Goal: Information Seeking & Learning: Check status

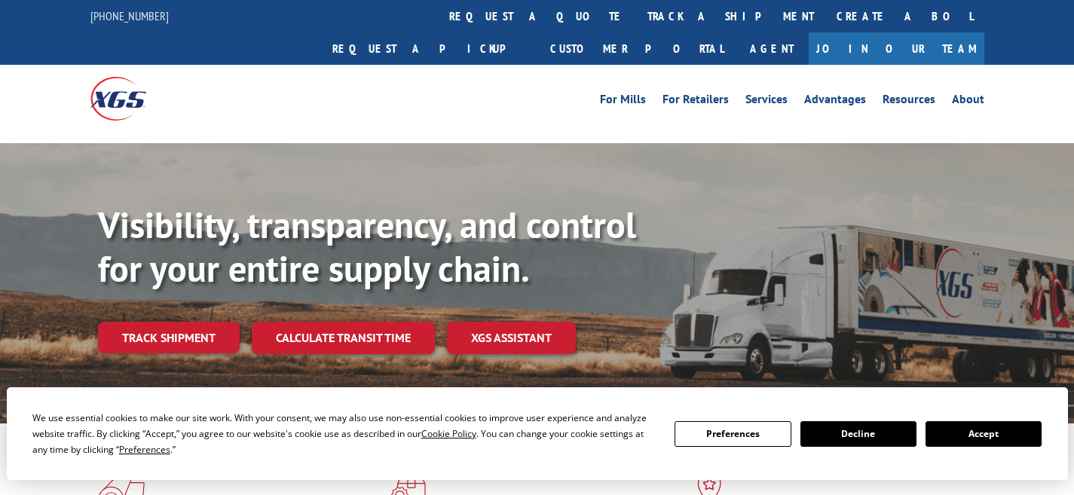
click at [636, 11] on link "track a shipment" at bounding box center [730, 16] width 189 height 32
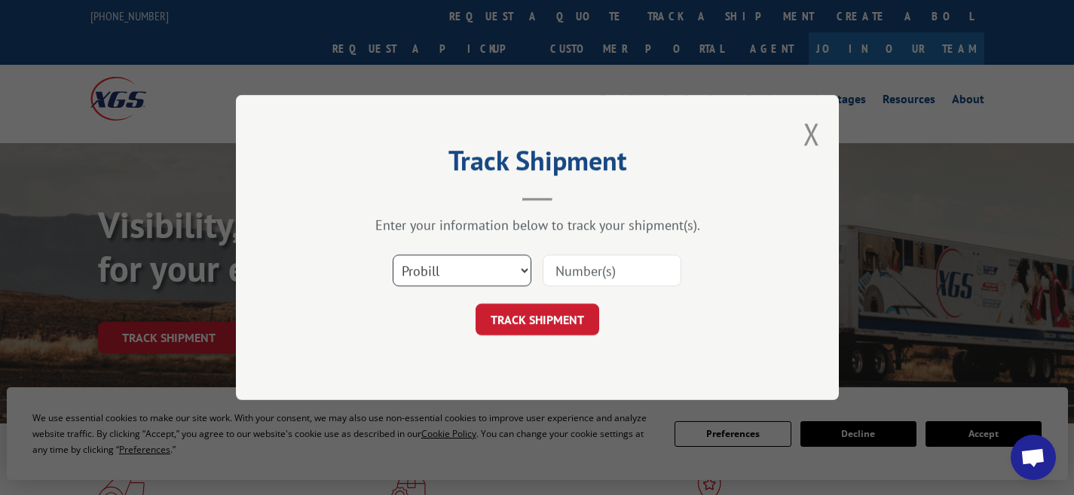
click at [506, 270] on select "Select category... Probill BOL PO" at bounding box center [462, 271] width 139 height 32
select select "bol"
click at [393, 255] on select "Select category... Probill BOL PO" at bounding box center [462, 271] width 139 height 32
click at [577, 274] on input at bounding box center [612, 271] width 139 height 32
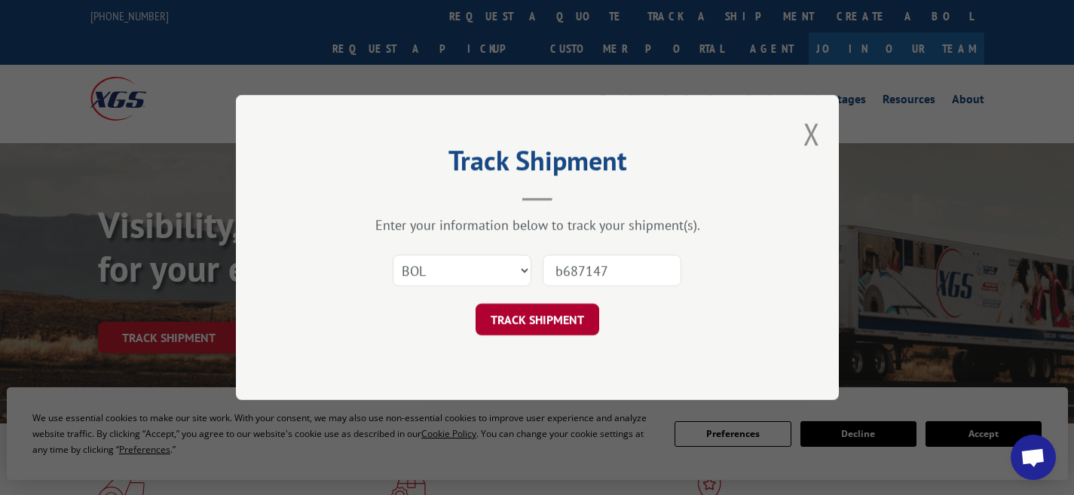
type input "b687147"
click at [570, 321] on button "TRACK SHIPMENT" at bounding box center [538, 320] width 124 height 32
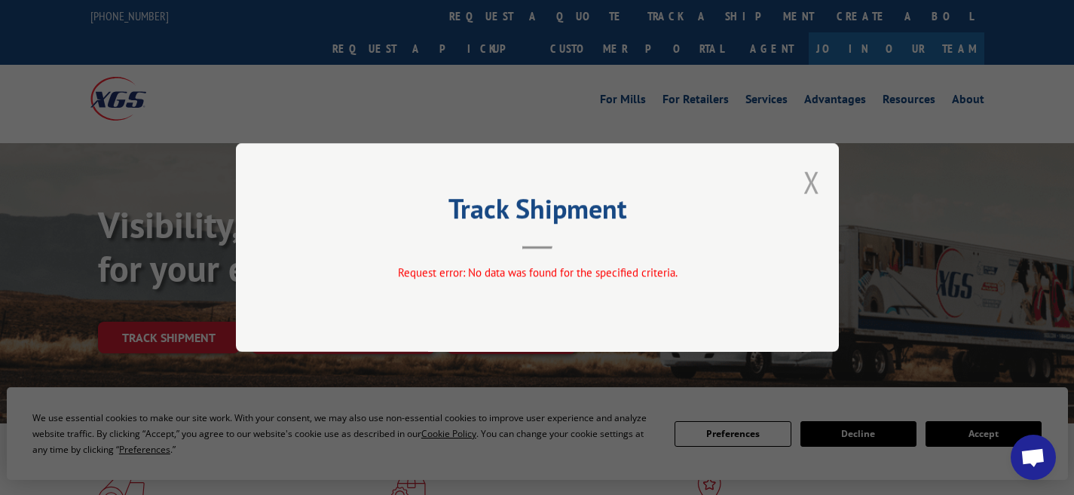
click at [814, 181] on button "Close modal" at bounding box center [811, 182] width 17 height 40
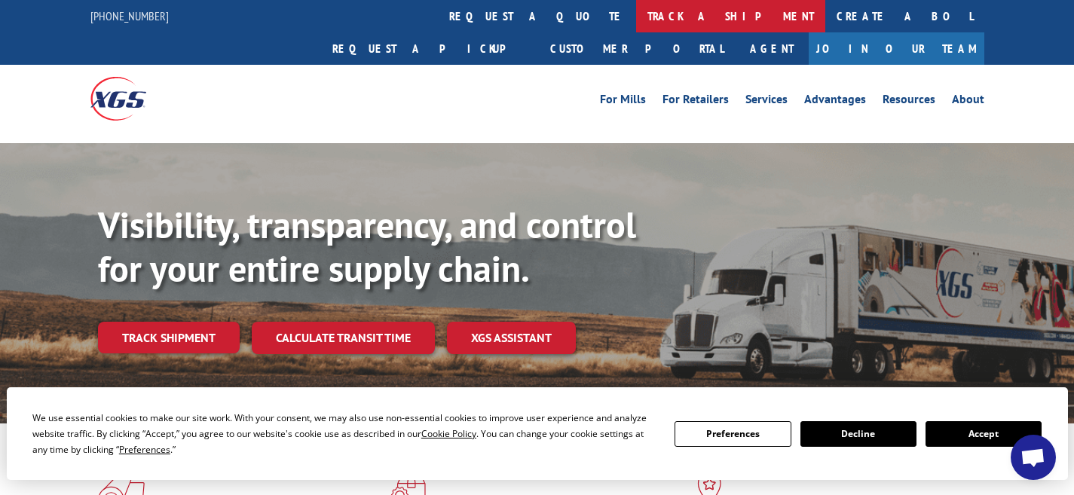
click at [636, 11] on link "track a shipment" at bounding box center [730, 16] width 189 height 32
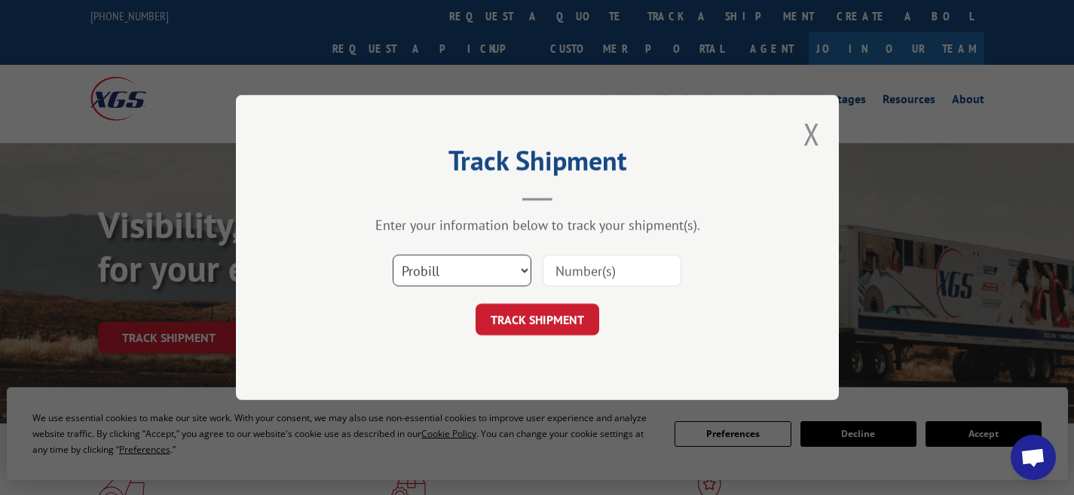
click at [498, 271] on select "Select category... Probill BOL PO" at bounding box center [462, 271] width 139 height 32
select select "po"
click at [393, 255] on select "Select category... Probill BOL PO" at bounding box center [462, 271] width 139 height 32
click at [591, 269] on input at bounding box center [612, 271] width 139 height 32
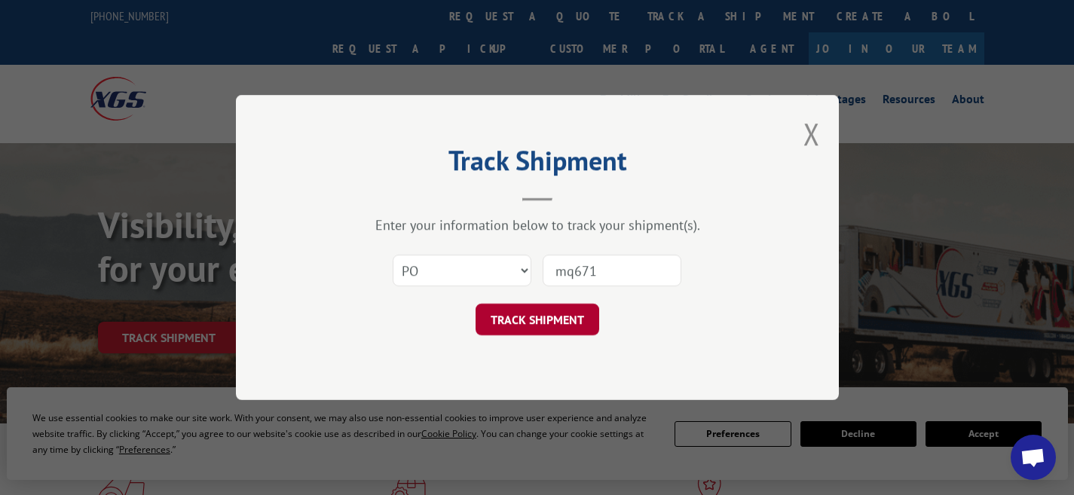
type input "mq671"
click at [531, 320] on button "TRACK SHIPMENT" at bounding box center [538, 320] width 124 height 32
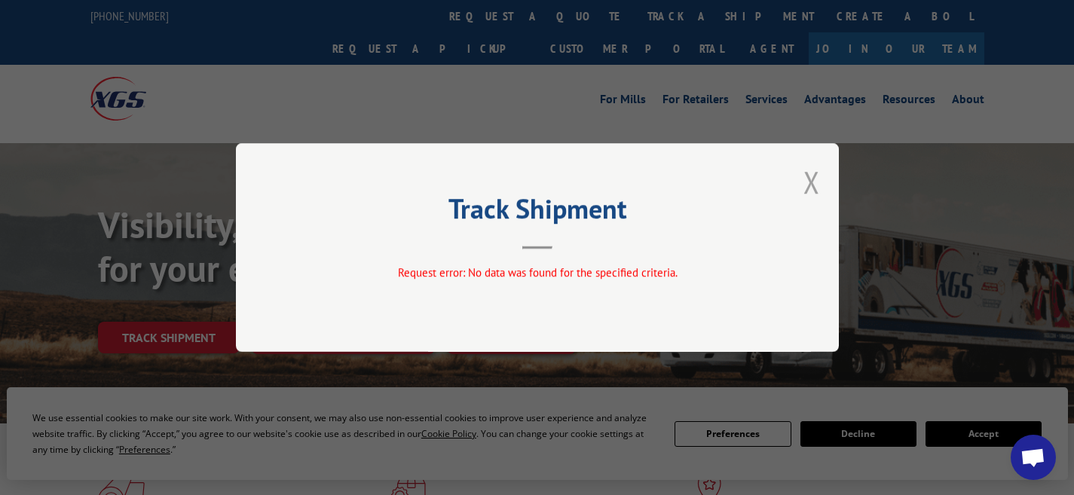
click at [812, 188] on button "Close modal" at bounding box center [811, 182] width 17 height 40
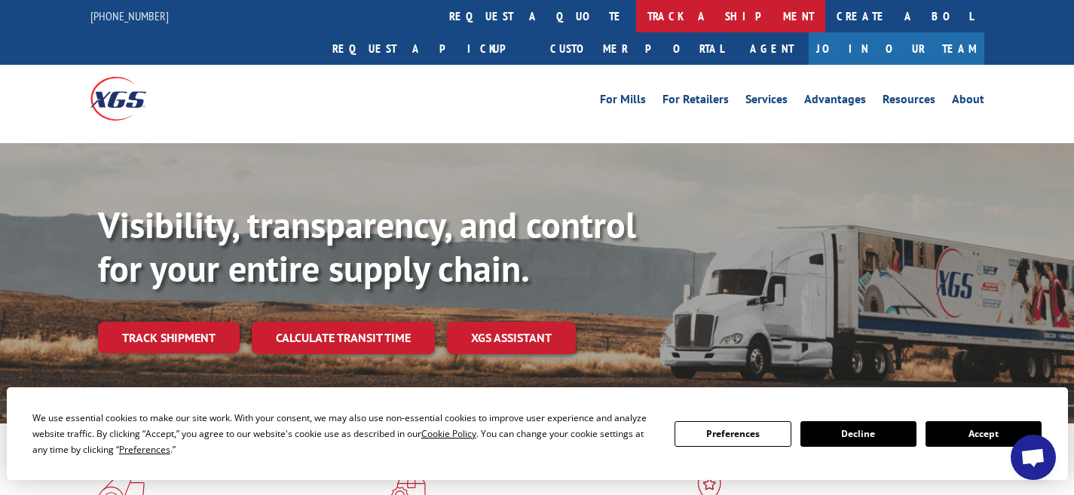
click at [636, 14] on link "track a shipment" at bounding box center [730, 16] width 189 height 32
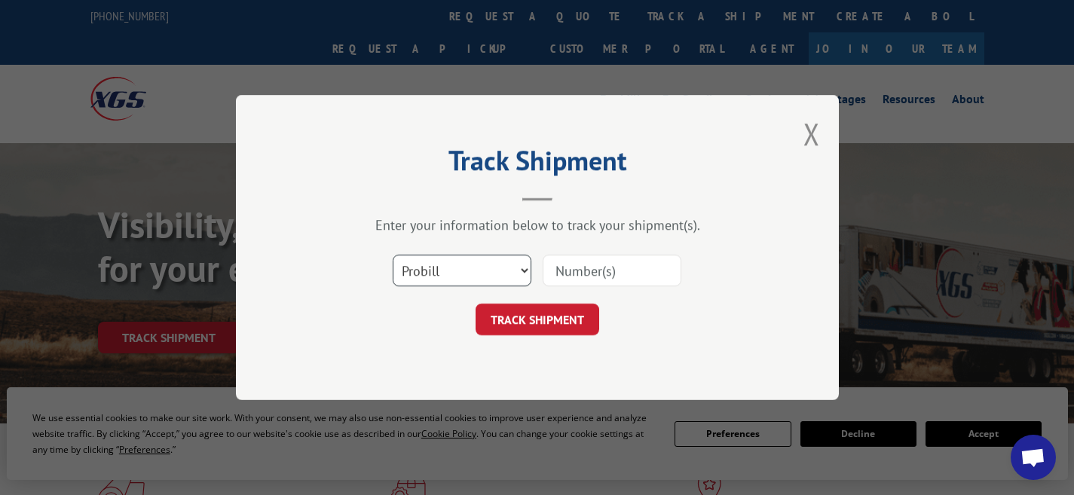
click at [515, 271] on select "Select category... Probill BOL PO" at bounding box center [462, 271] width 139 height 32
select select "bol"
click at [393, 255] on select "Select category... Probill BOL PO" at bounding box center [462, 271] width 139 height 32
click at [641, 274] on input at bounding box center [612, 271] width 139 height 32
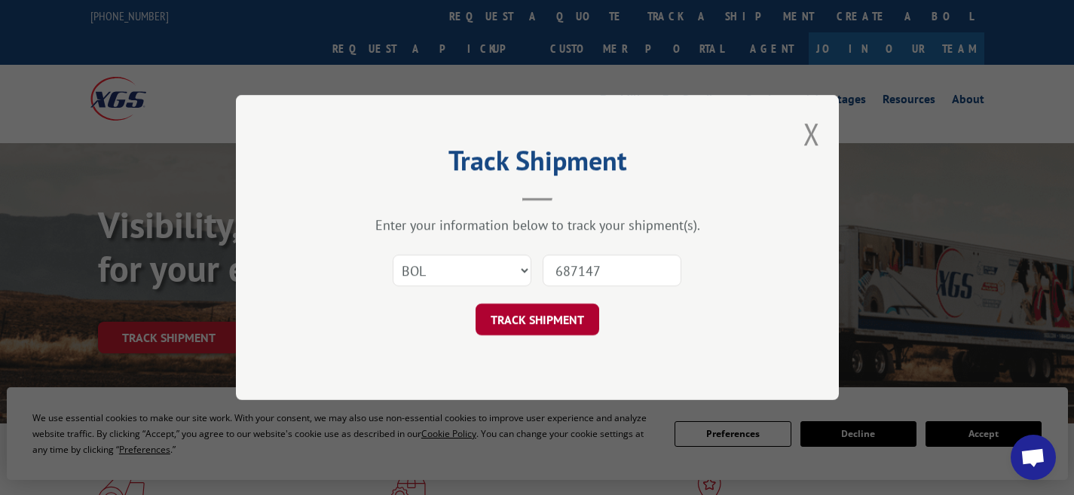
type input "687147"
click at [543, 319] on button "TRACK SHIPMENT" at bounding box center [538, 320] width 124 height 32
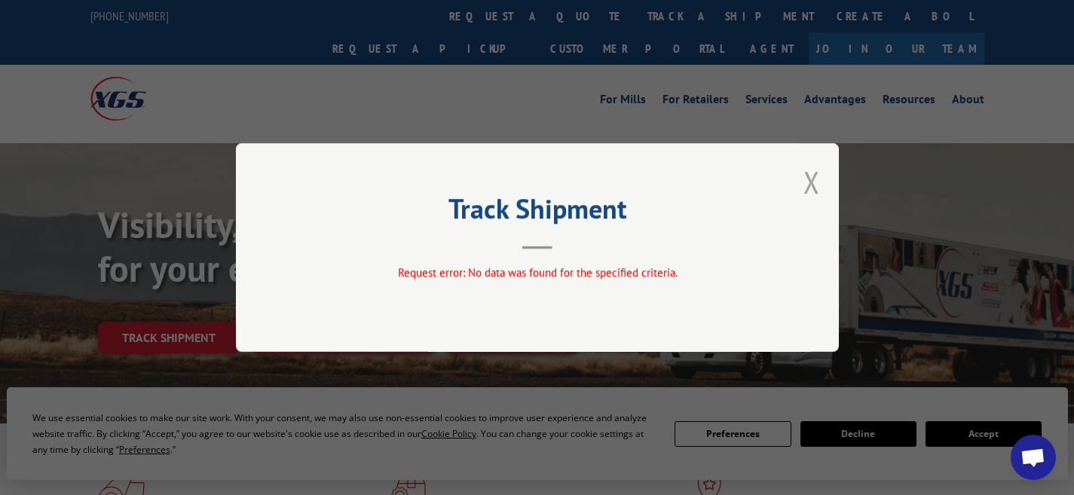
click at [813, 186] on button "Close modal" at bounding box center [811, 182] width 17 height 40
